Goal: Information Seeking & Learning: Learn about a topic

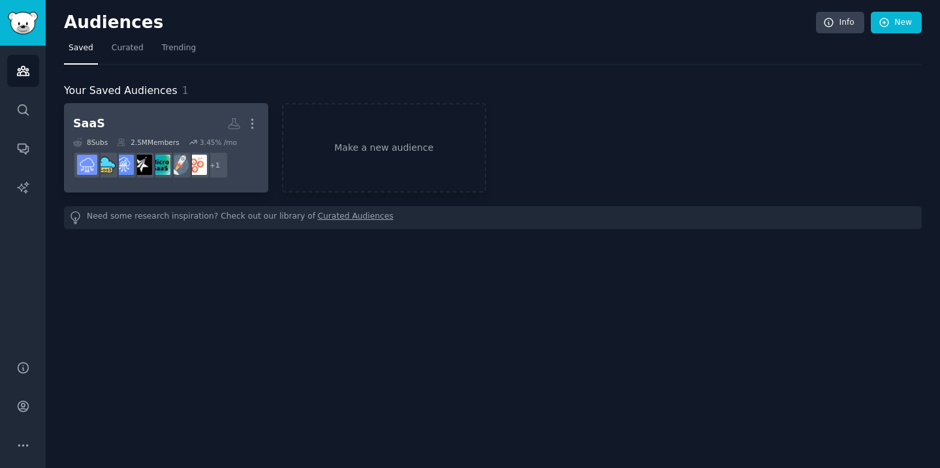
click at [154, 115] on h2 "SaaS More" at bounding box center [166, 123] width 186 height 23
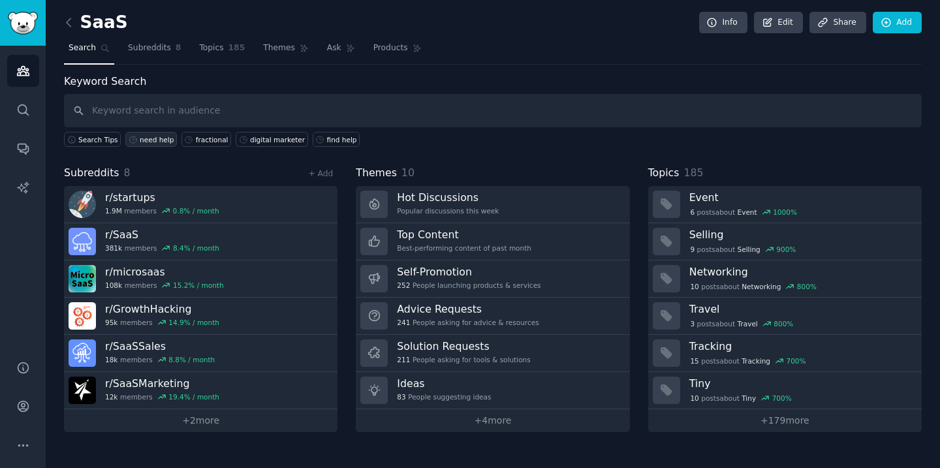
click at [158, 141] on div "need help" at bounding box center [157, 139] width 34 height 9
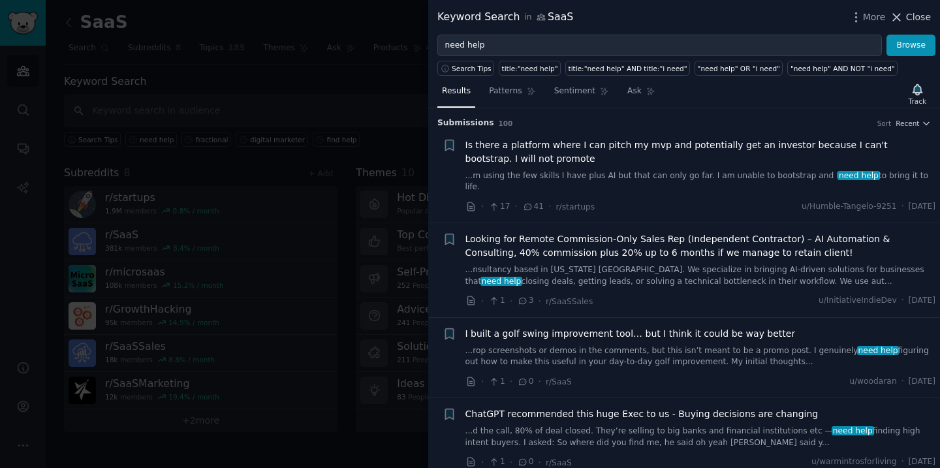
click at [914, 18] on span "Close" at bounding box center [918, 17] width 25 height 14
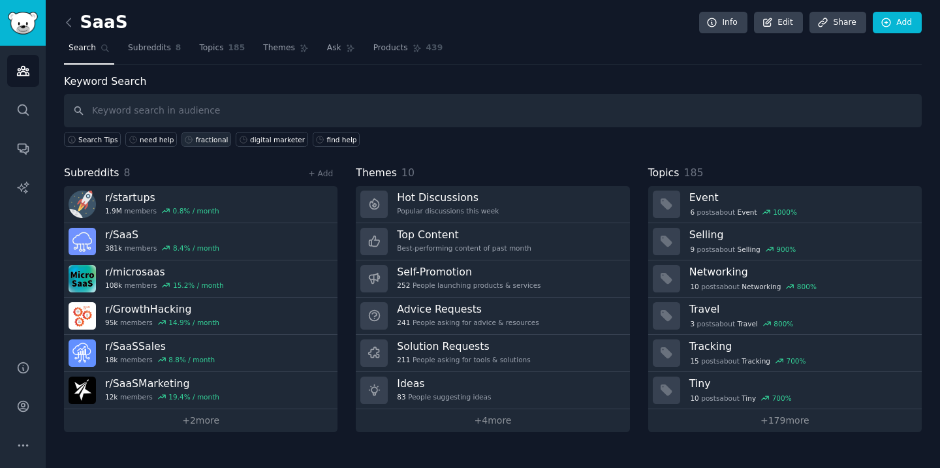
click at [202, 136] on div "fractional" at bounding box center [212, 139] width 33 height 9
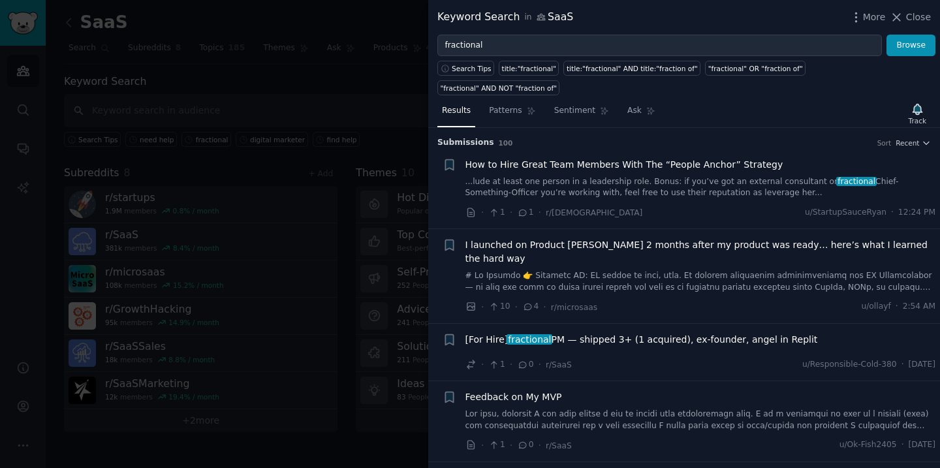
click at [377, 69] on div at bounding box center [470, 234] width 940 height 468
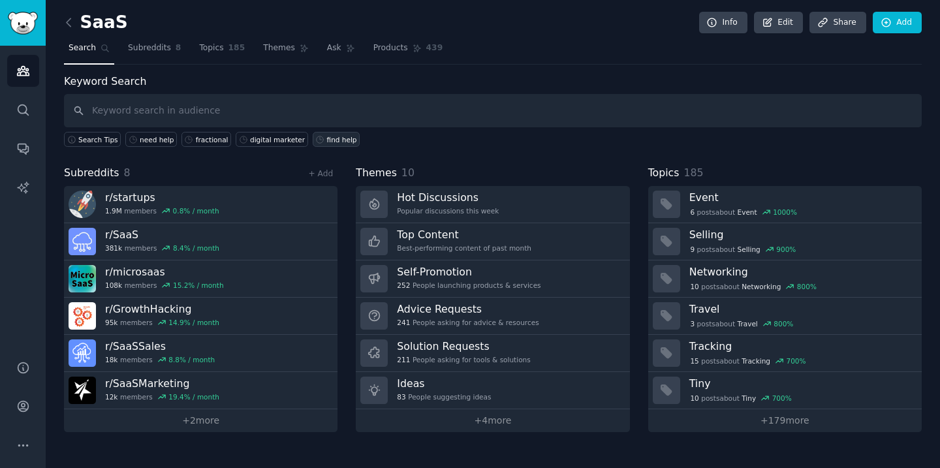
click at [337, 140] on div "find help" at bounding box center [342, 139] width 30 height 9
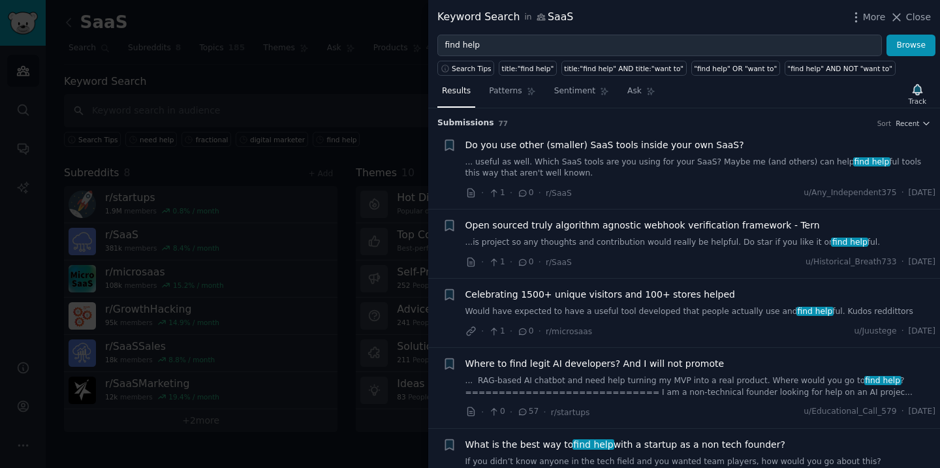
click at [347, 95] on div at bounding box center [470, 234] width 940 height 468
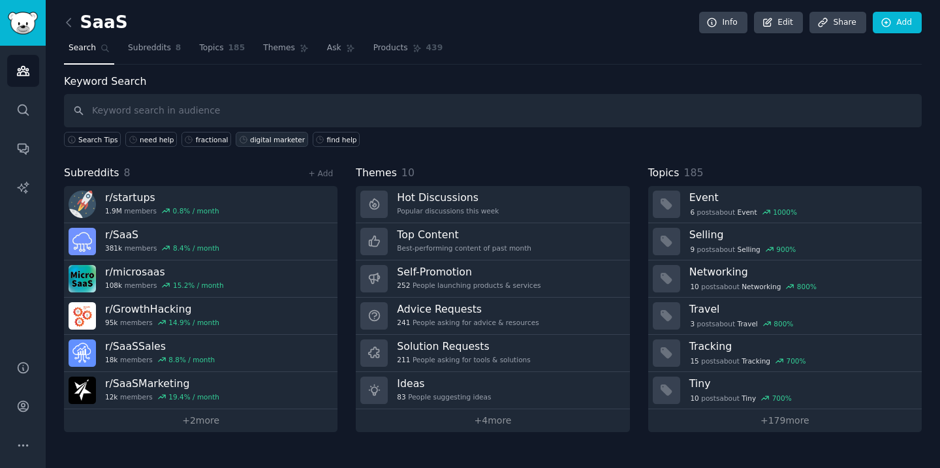
click at [266, 138] on div "digital marketer" at bounding box center [277, 139] width 55 height 9
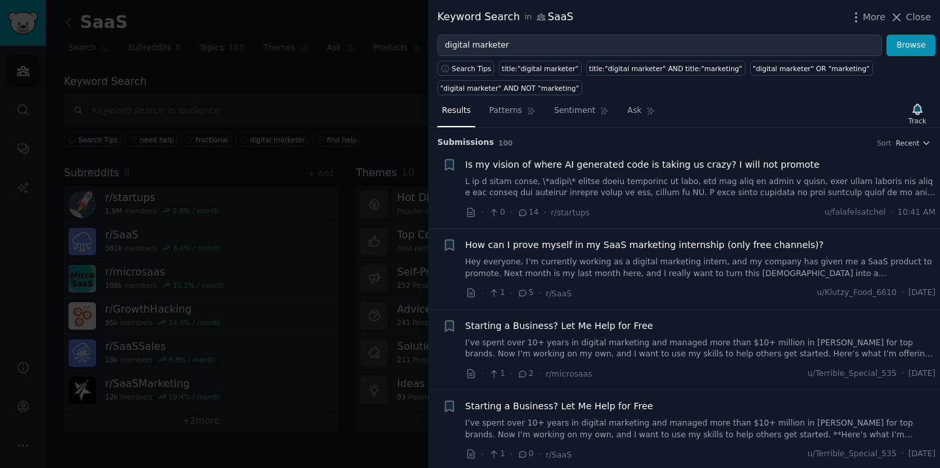
click at [369, 82] on div at bounding box center [470, 234] width 940 height 468
